Goal: Check status: Check status

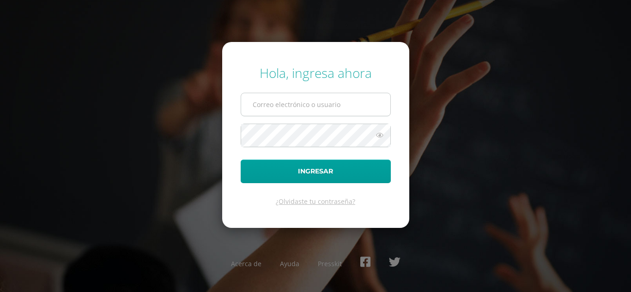
type input "alumno23dsal02@integralamericano.edu.gt"
click at [310, 104] on input "alumno23dsal02@integralamericano.edu.gt" at bounding box center [315, 104] width 149 height 23
click at [515, 218] on div "Hola, ingresa ahora alumno23dsal02@integralamericano.edu.gt Ingresar ¿Olvidaste…" at bounding box center [316, 146] width 596 height 178
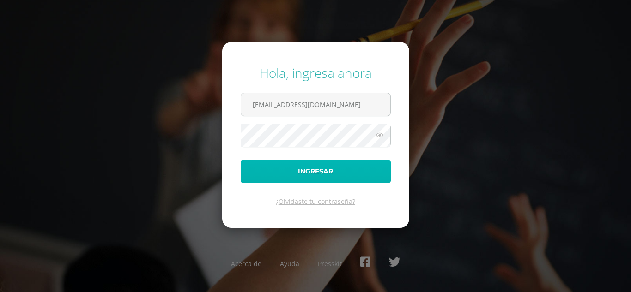
click at [302, 171] on button "Ingresar" at bounding box center [316, 172] width 150 height 24
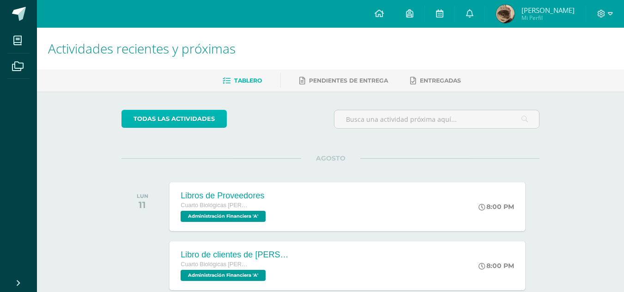
click at [183, 123] on link "todas las Actividades" at bounding box center [173, 119] width 105 height 18
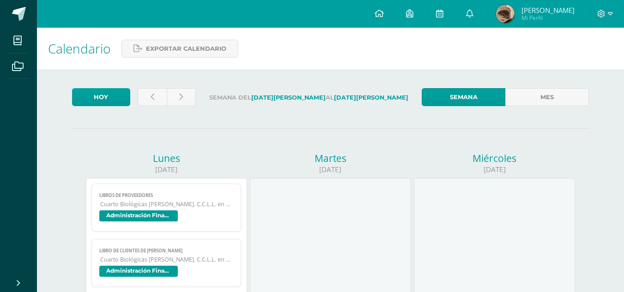
click at [484, 95] on link "Semana" at bounding box center [464, 97] width 84 height 18
click at [145, 91] on link at bounding box center [152, 97] width 29 height 18
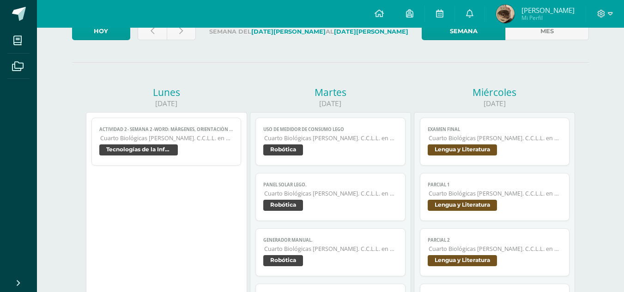
scroll to position [58, 0]
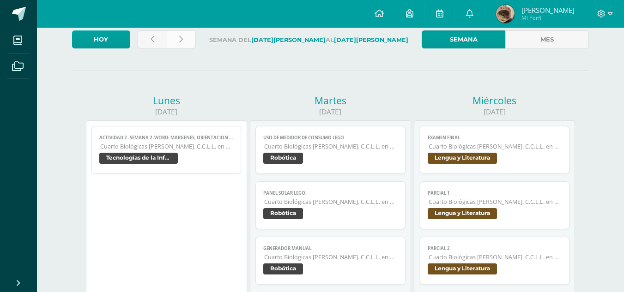
click at [175, 42] on link at bounding box center [181, 39] width 29 height 18
